Goal: Check status: Check status

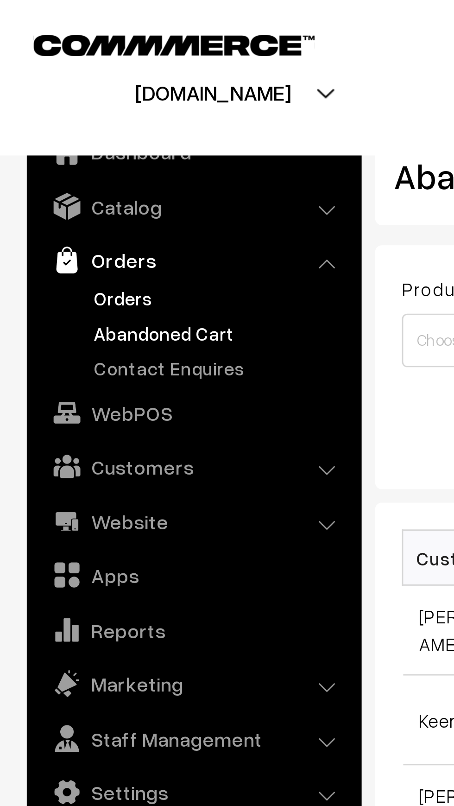
click at [35, 102] on link "Orders" at bounding box center [76, 103] width 92 height 10
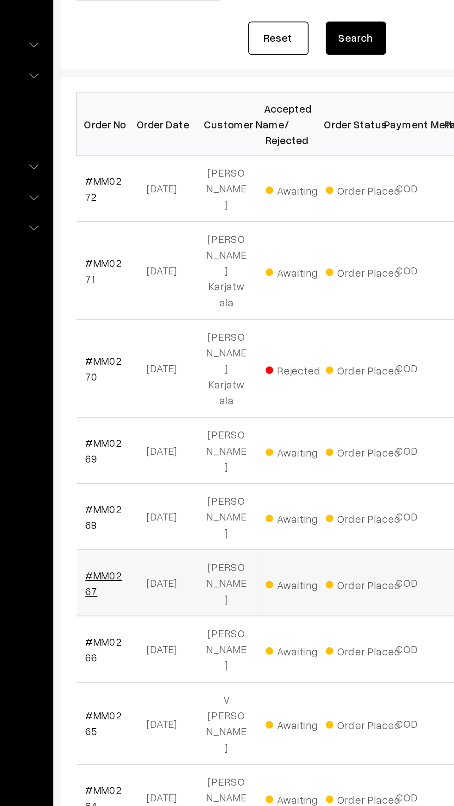
click at [167, 485] on link "#MM0267" at bounding box center [156, 494] width 23 height 18
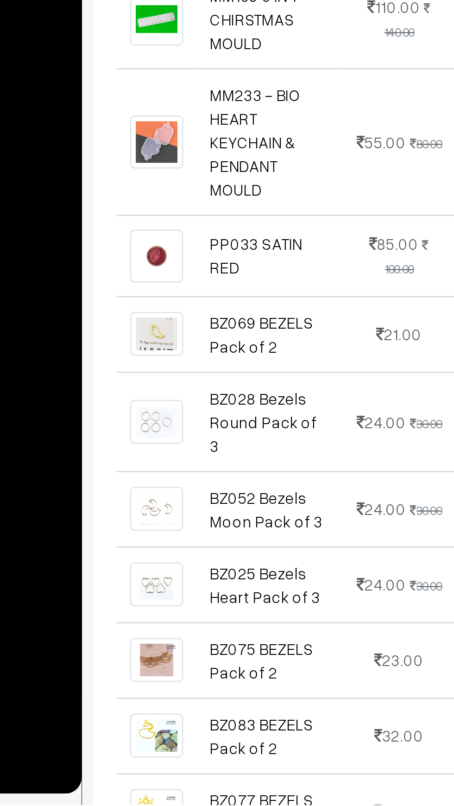
scroll to position [95, 0]
